Goal: Information Seeking & Learning: Learn about a topic

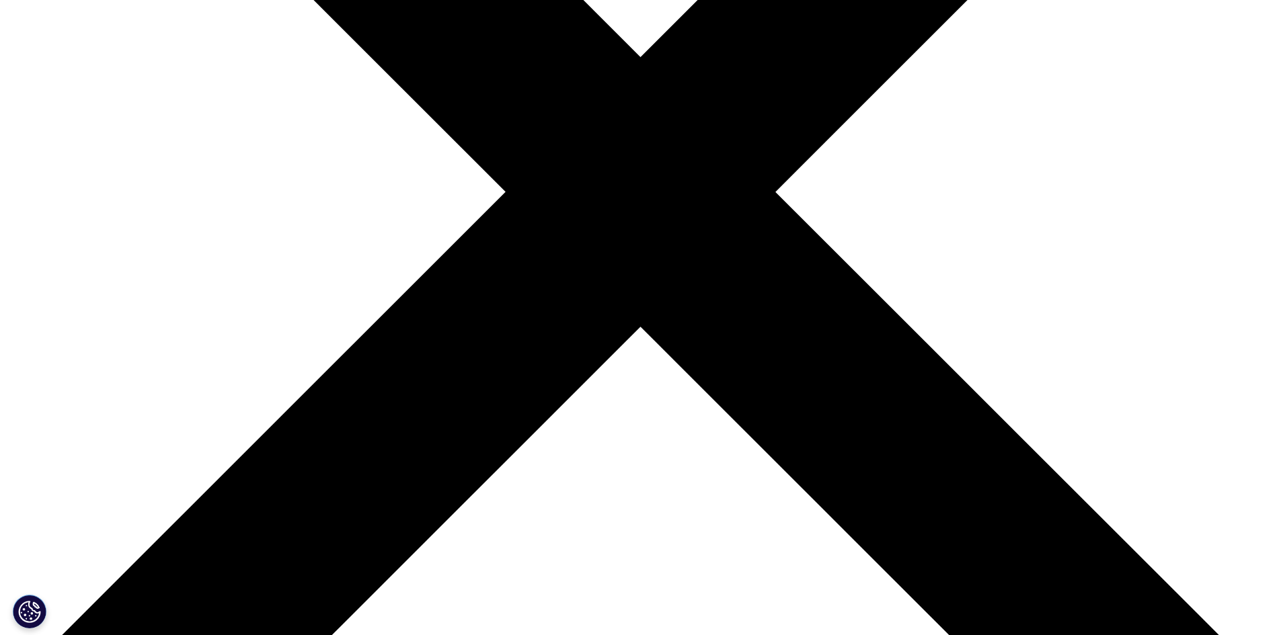
scroll to position [269, 0]
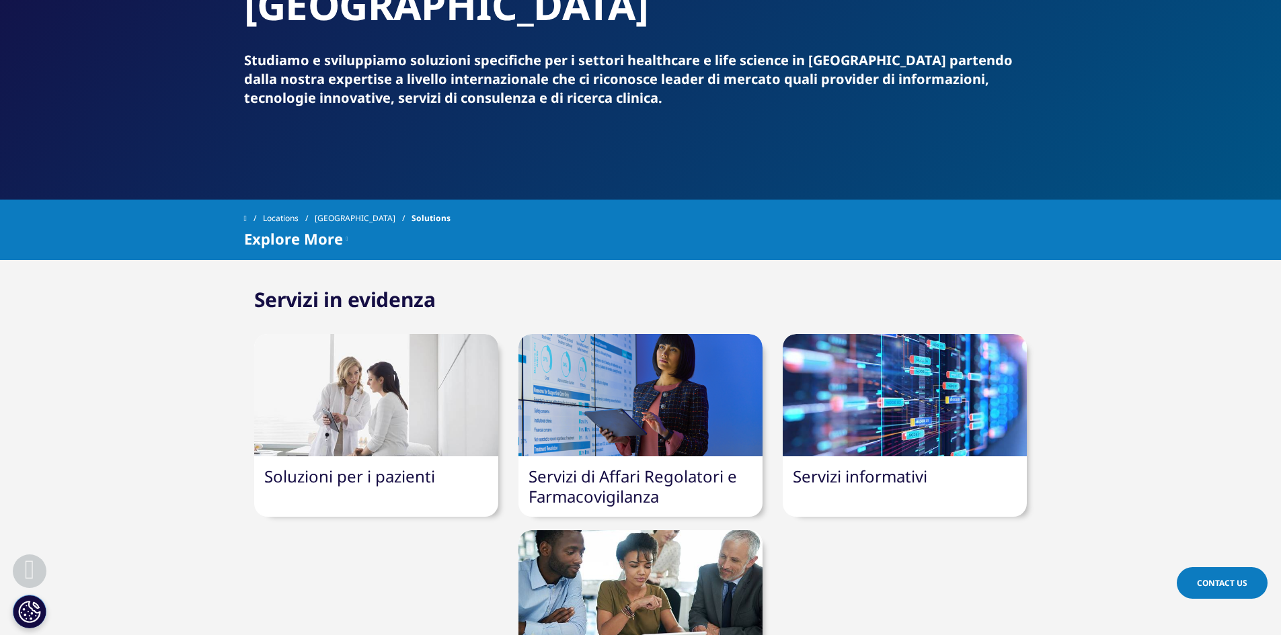
scroll to position [269, 0]
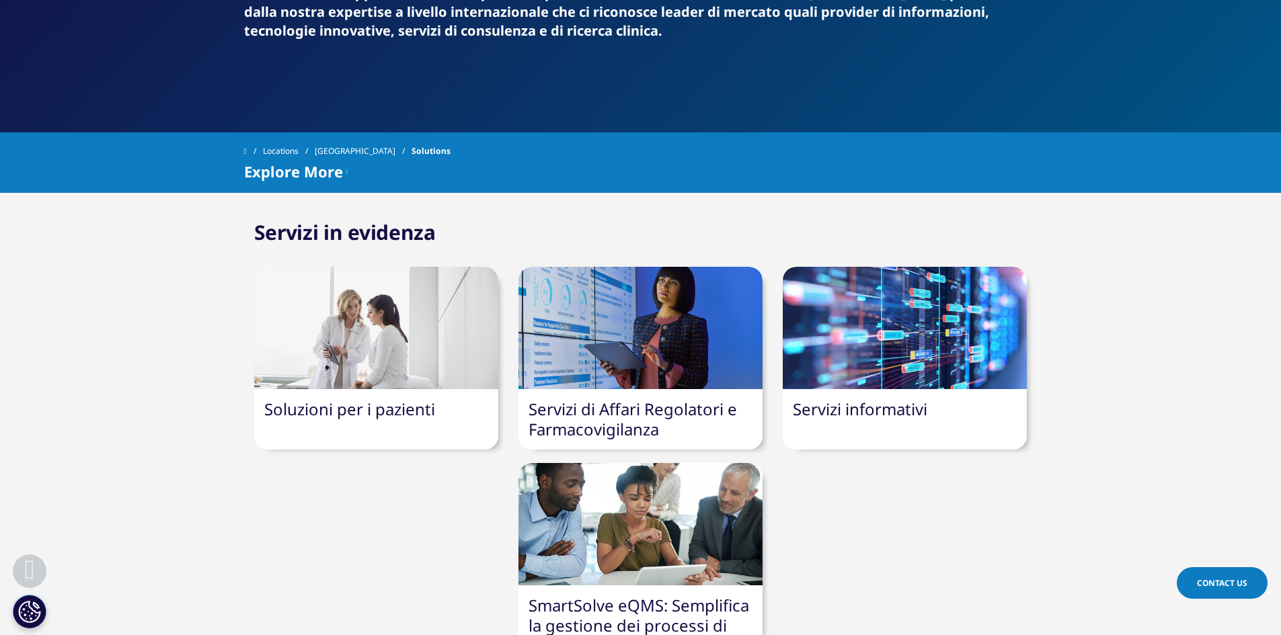
click at [366, 398] on link "Soluzioni per i pazienti" at bounding box center [349, 409] width 171 height 22
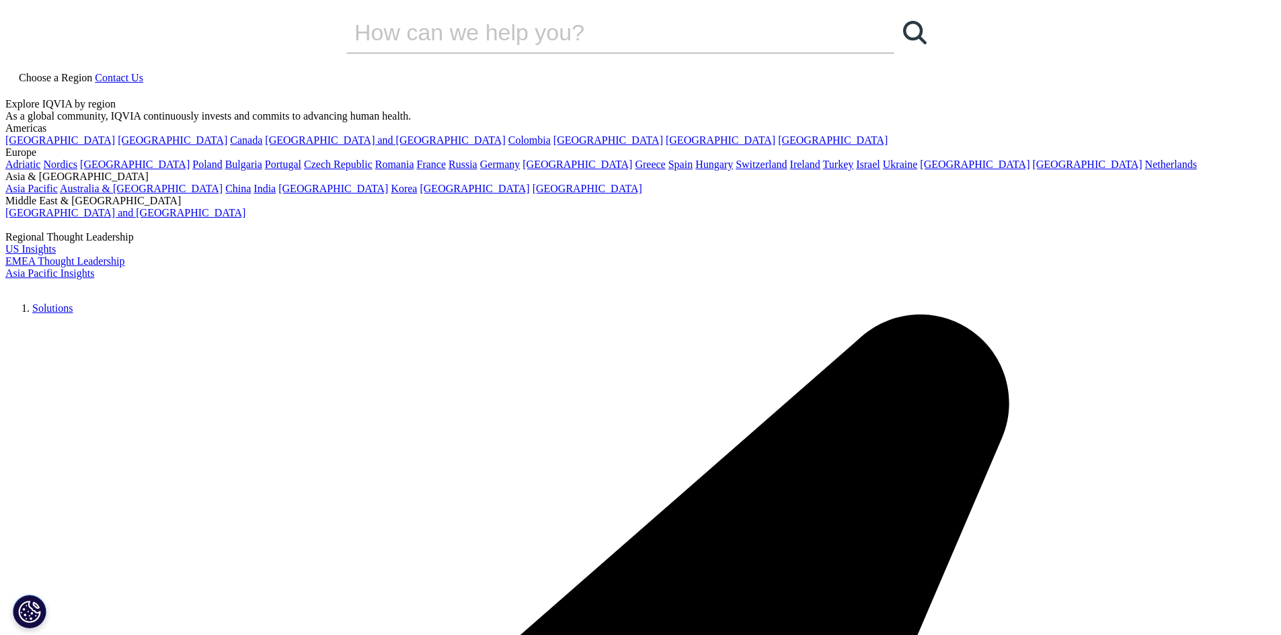
scroll to position [403, 0]
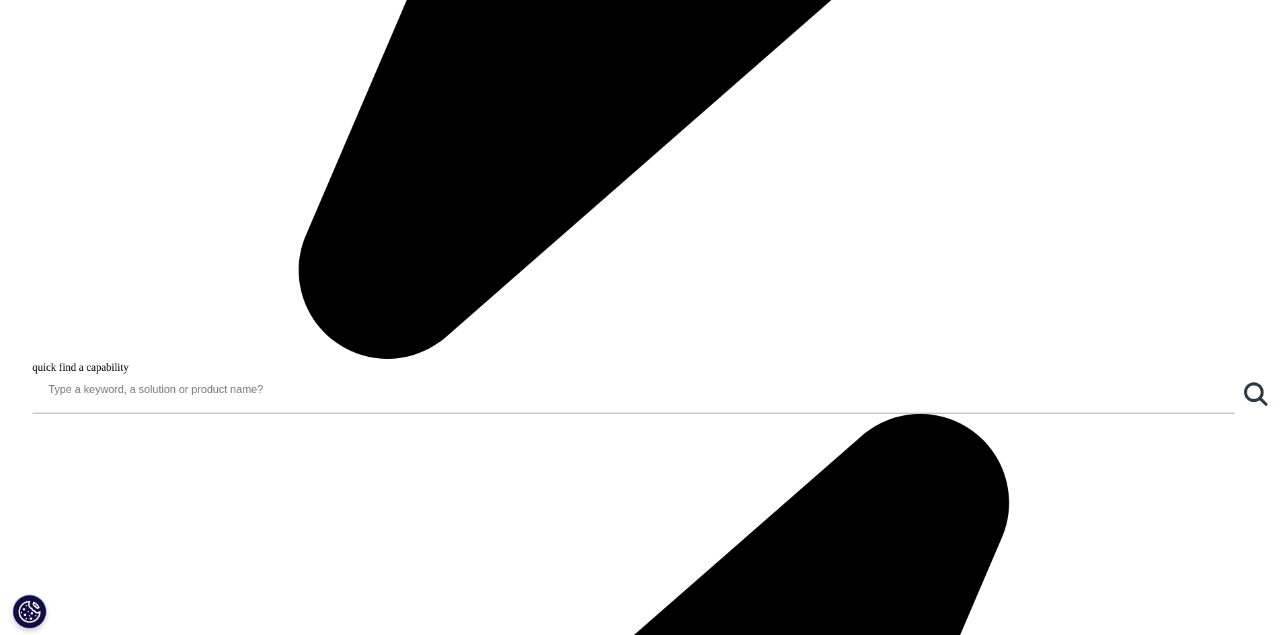
scroll to position [1412, 0]
